Goal: Task Accomplishment & Management: Manage account settings

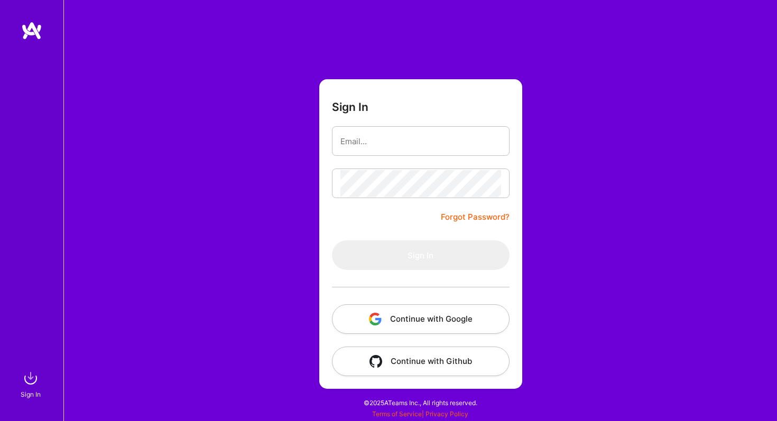
click at [303, 136] on div "Sign In Forgot Password? Sign In Continue with Google Continue with Github" at bounding box center [420, 210] width 714 height 421
click at [359, 137] on input "email" at bounding box center [420, 141] width 161 height 27
type input "[EMAIL_ADDRESS][DOMAIN_NAME]"
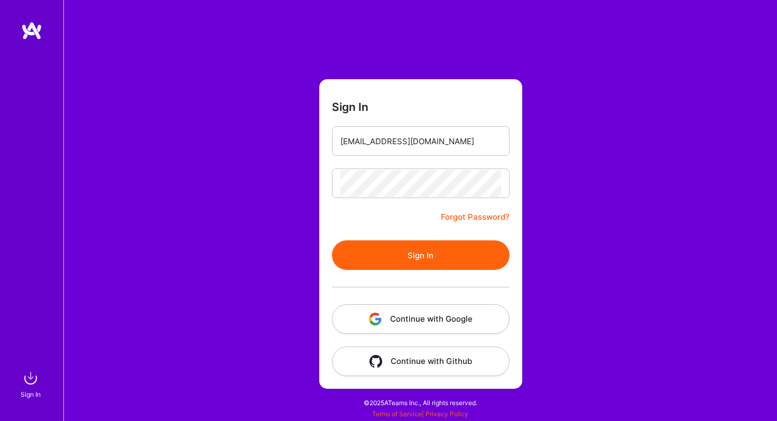
click at [425, 251] on button "Sign In" at bounding box center [421, 256] width 178 height 30
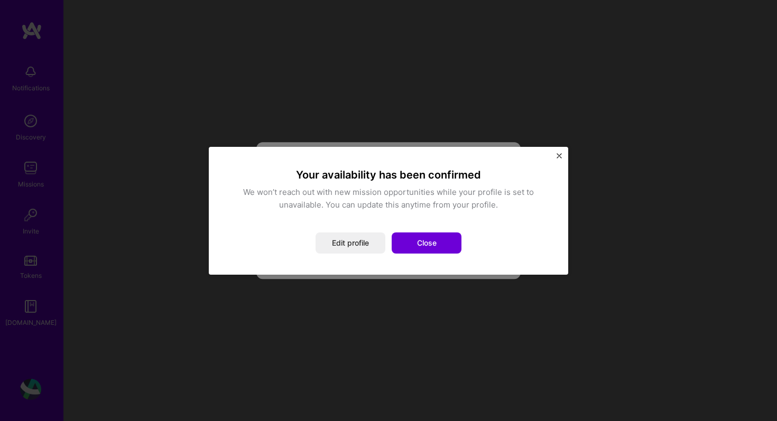
click at [343, 232] on div "Your availability has been confirmed We won’t reach out with new mission opport…" at bounding box center [388, 211] width 317 height 86
click at [419, 243] on button "Close" at bounding box center [427, 243] width 70 height 21
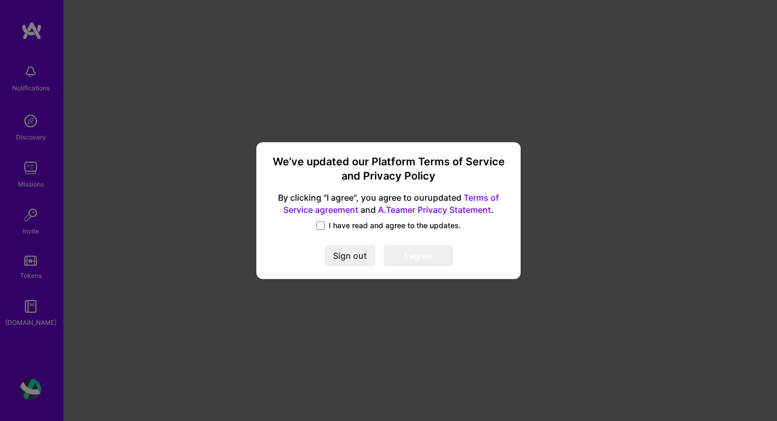
click at [340, 225] on span "I have read and agree to the updates." at bounding box center [395, 225] width 132 height 11
click at [0, 0] on input "I have read and agree to the updates." at bounding box center [0, 0] width 0 height 0
click at [412, 257] on button "I agree" at bounding box center [418, 256] width 69 height 21
